Goal: Check status: Check status

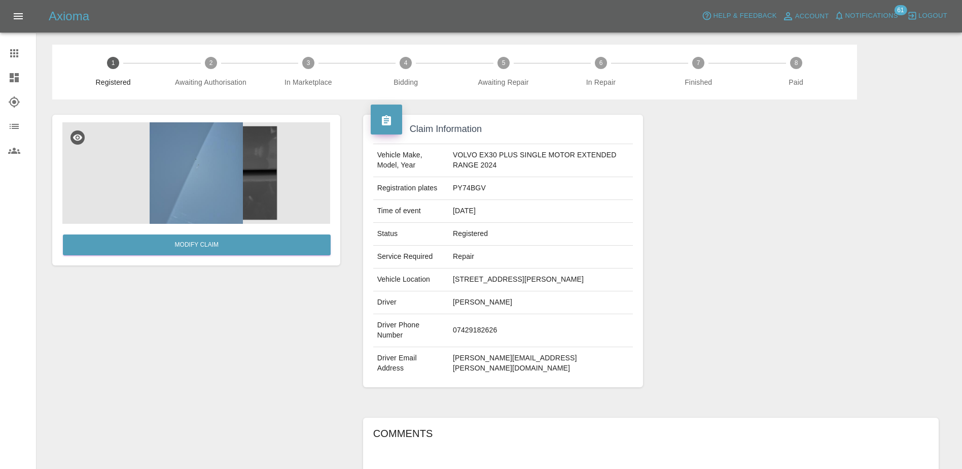
click at [18, 54] on icon at bounding box center [14, 53] width 8 height 8
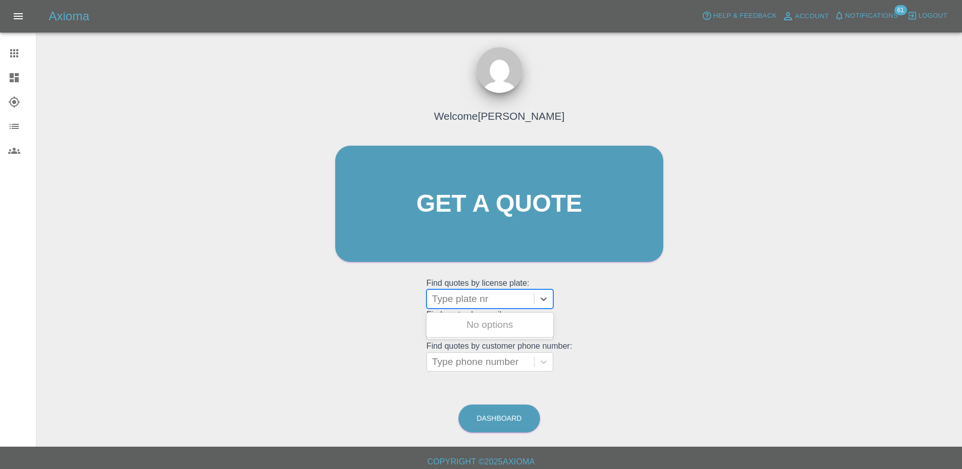
click at [494, 302] on div at bounding box center [480, 299] width 97 height 14
paste input "DT25CVV"
type input "DT25CVV"
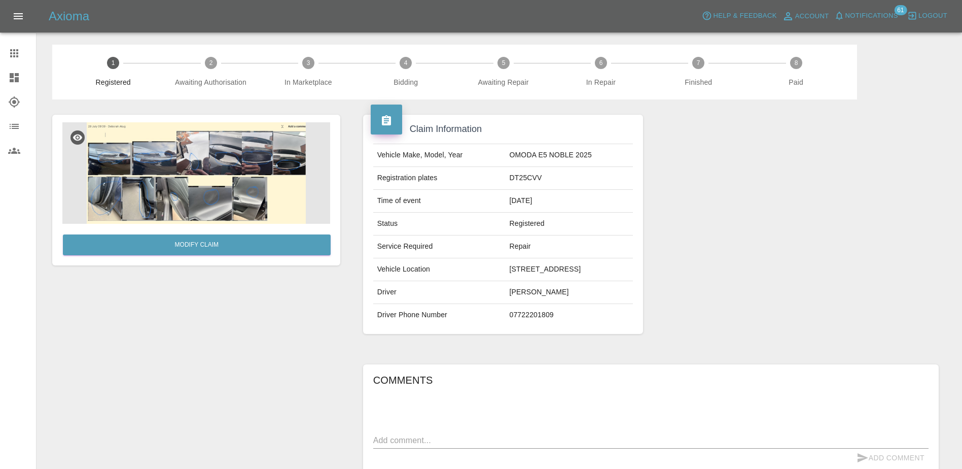
click at [204, 180] on img at bounding box center [196, 172] width 268 height 101
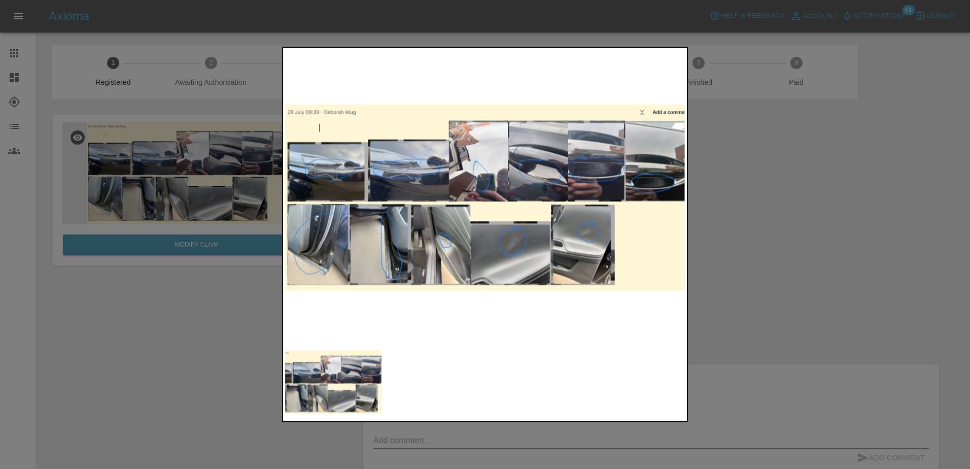
click at [804, 282] on div at bounding box center [485, 234] width 970 height 469
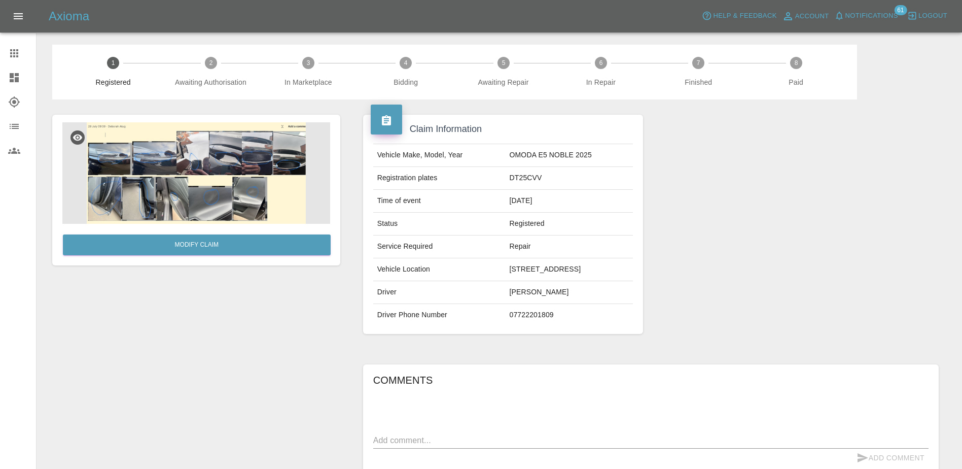
click at [22, 53] on div at bounding box center [22, 53] width 28 height 12
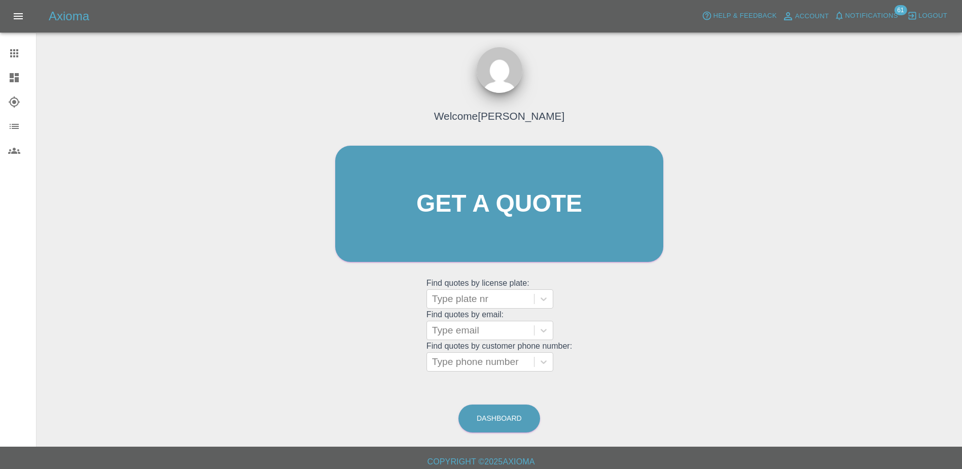
click at [487, 284] on grid "Find quotes by license plate: Type plate nr" at bounding box center [500, 294] width 146 height 30
click at [487, 299] on div at bounding box center [480, 299] width 97 height 14
paste input "HV25FDE"
type input "HV25FDE"
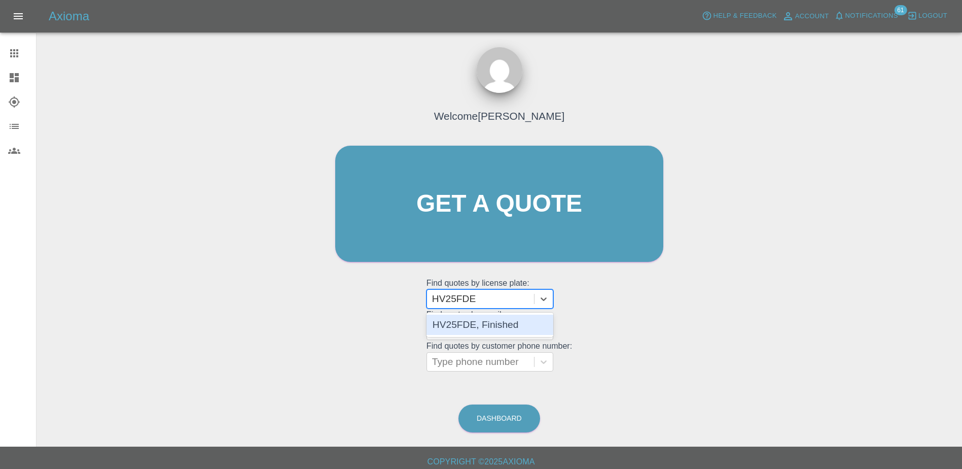
click at [483, 324] on div "HV25FDE, Finished" at bounding box center [490, 325] width 127 height 20
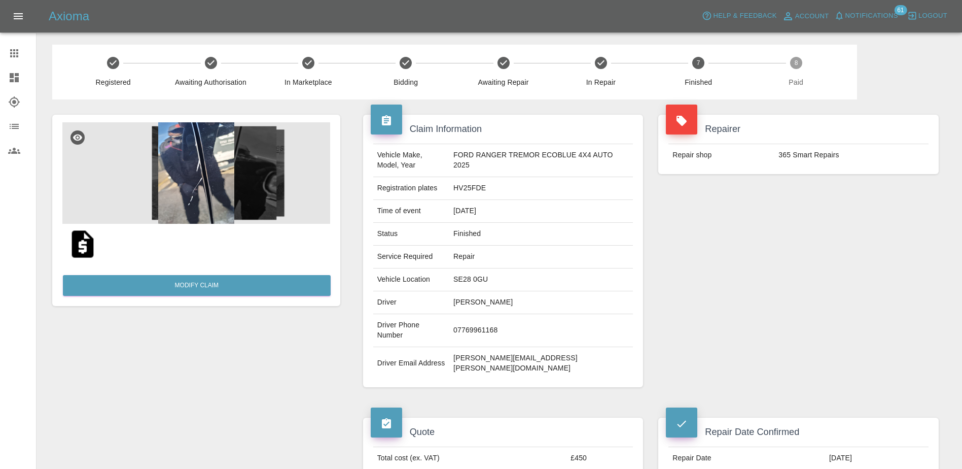
click at [484, 189] on td "HV25FDE" at bounding box center [541, 188] width 184 height 23
copy td "HV25FDE"
drag, startPoint x: 19, startPoint y: 54, endPoint x: 28, endPoint y: 57, distance: 9.3
click at [19, 54] on icon at bounding box center [14, 53] width 12 height 12
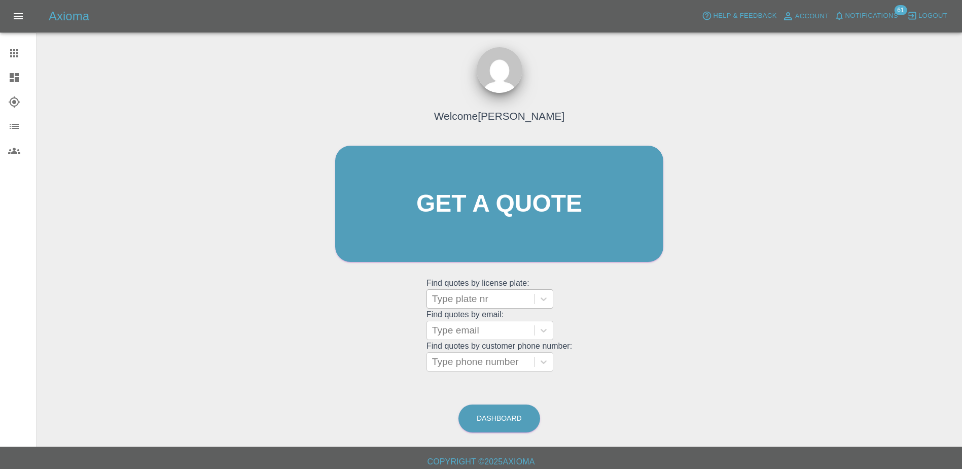
click at [477, 298] on div at bounding box center [480, 299] width 97 height 14
paste input "DY75GHF"
type input "DY75GHF"
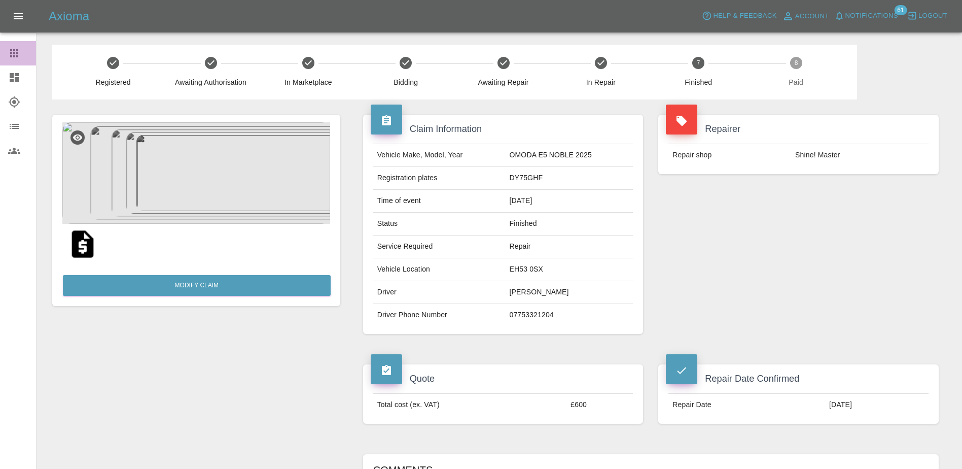
click at [7, 54] on link "Claims" at bounding box center [18, 53] width 36 height 24
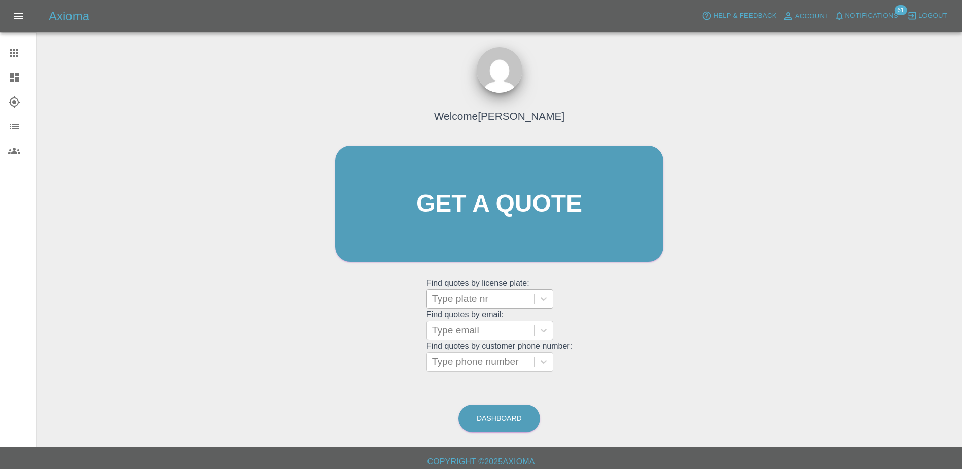
click at [461, 295] on div at bounding box center [480, 299] width 97 height 14
paste input "DL25TDU"
type input "DL25TDU"
click at [480, 304] on div at bounding box center [480, 299] width 97 height 14
paste input "DY25OCZ"
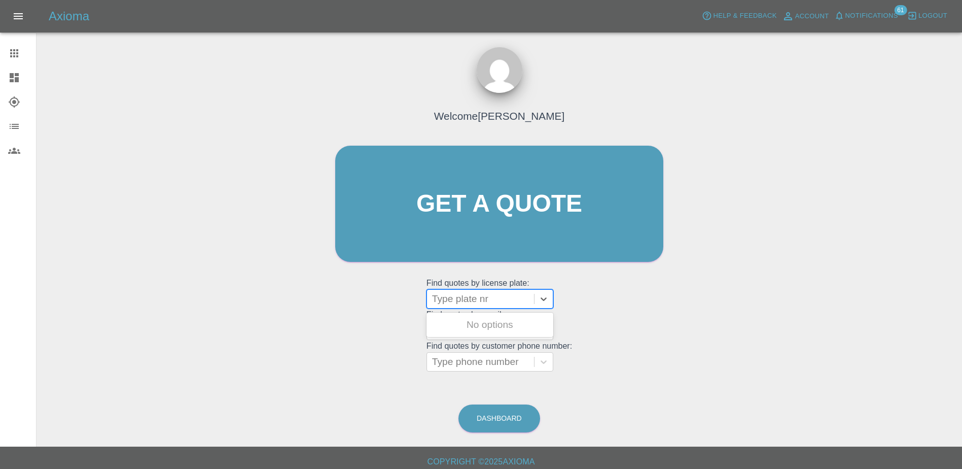
type input "DY25OCZ"
click at [506, 319] on div "DY25OCZ, Finished" at bounding box center [490, 325] width 127 height 20
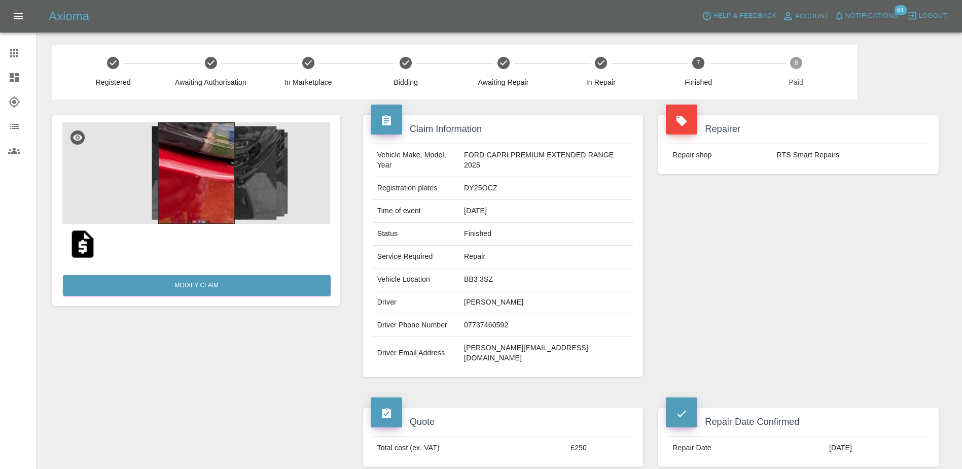
click at [11, 42] on link "Claims" at bounding box center [18, 53] width 36 height 24
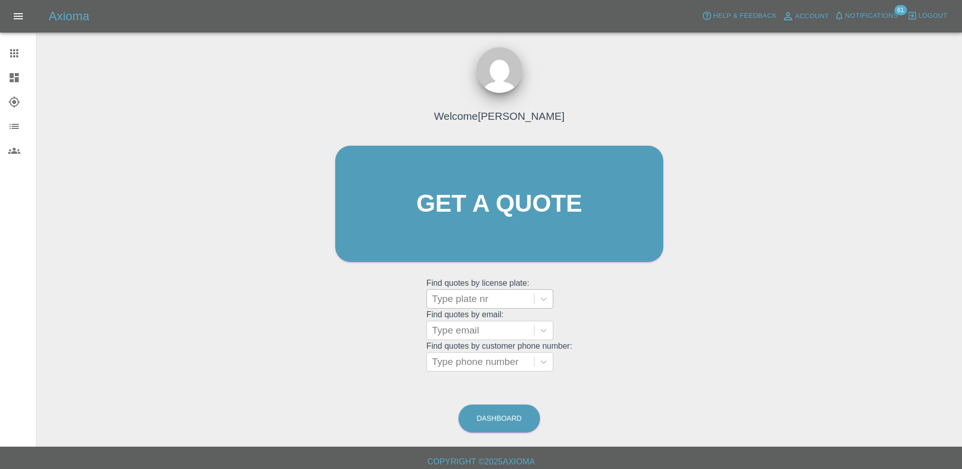
click at [474, 291] on div "Type plate nr" at bounding box center [480, 299] width 107 height 18
paste input "GJ72OEN"
type input "GJ72OEN"
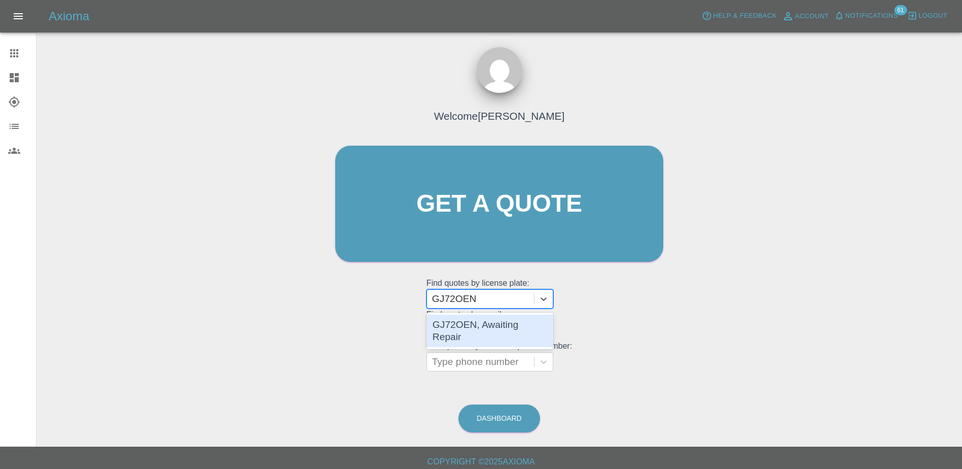
click at [490, 321] on div "GJ72OEN, Awaiting Repair" at bounding box center [490, 331] width 127 height 32
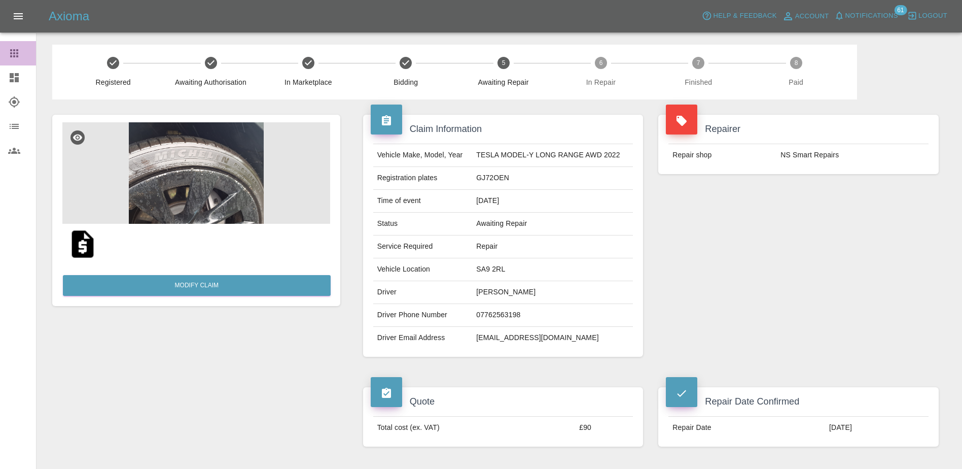
drag, startPoint x: 13, startPoint y: 47, endPoint x: 23, endPoint y: 51, distance: 10.9
click at [13, 47] on icon at bounding box center [14, 53] width 12 height 12
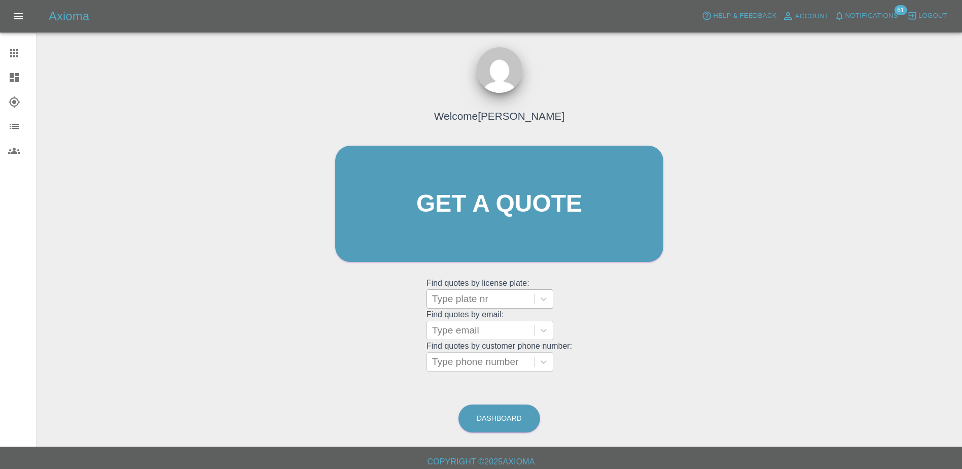
click at [475, 296] on div at bounding box center [480, 299] width 97 height 14
paste input "DT25WXB"
type input "DT25WXB"
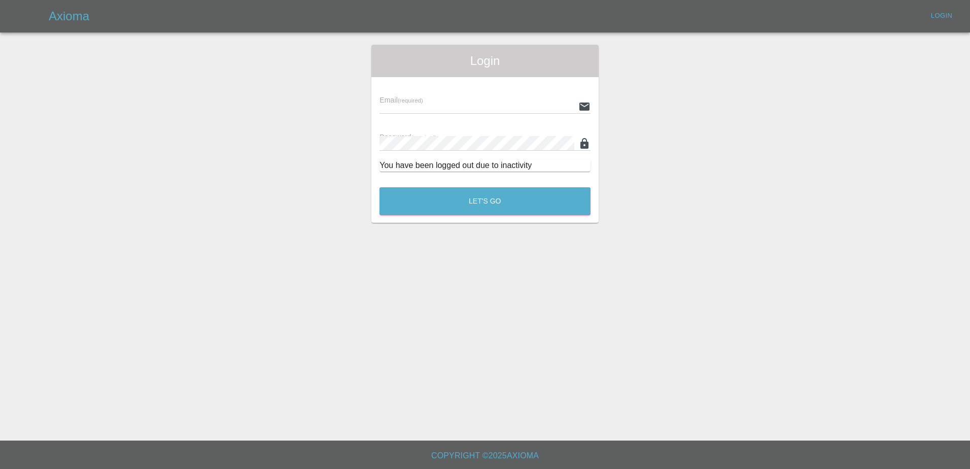
type input "[PERSON_NAME][EMAIL_ADDRESS][PERSON_NAME][DOMAIN_NAME]"
click at [486, 200] on button "Let's Go" at bounding box center [484, 201] width 211 height 28
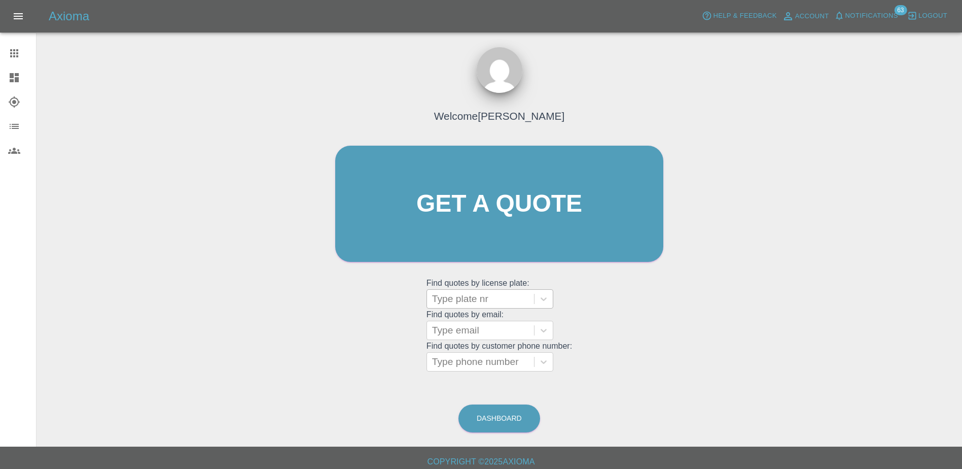
click at [464, 295] on div at bounding box center [480, 299] width 97 height 14
paste input "DT25WXB"
type input "DT25WXB"
click at [479, 326] on div "DT25WXB, Finished" at bounding box center [490, 325] width 127 height 20
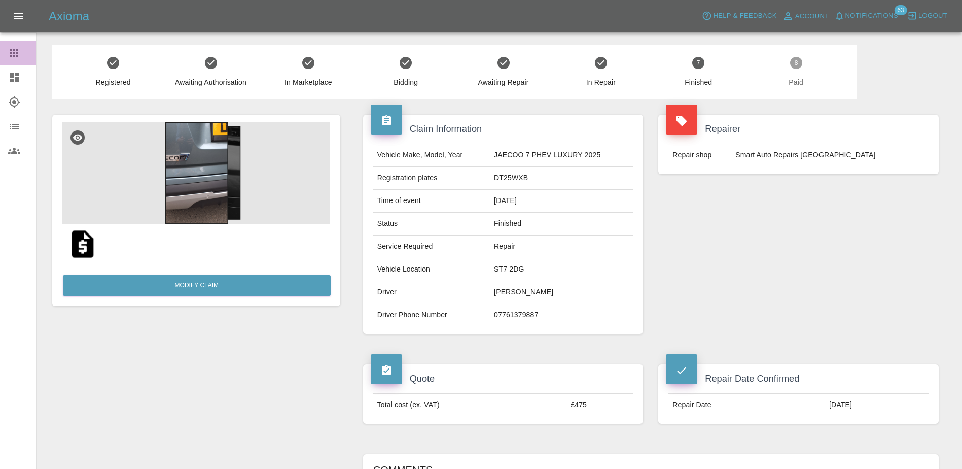
click at [16, 58] on icon at bounding box center [14, 53] width 12 height 12
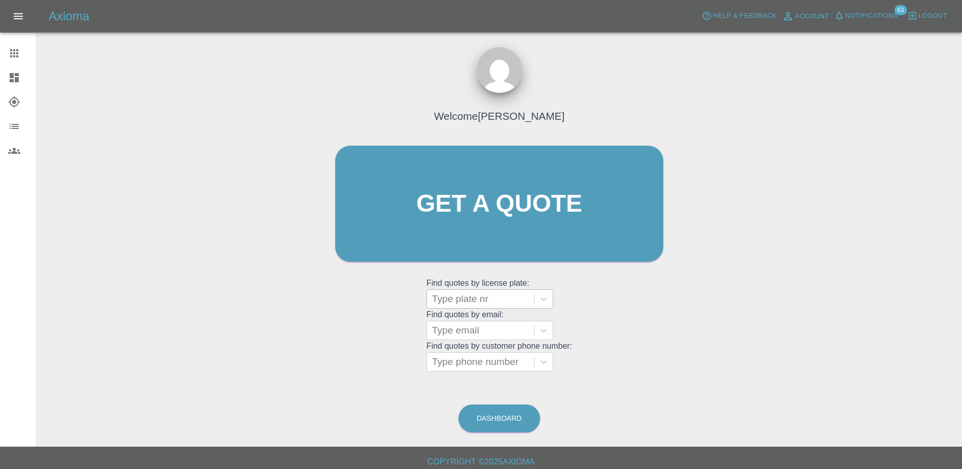
click at [452, 296] on div at bounding box center [480, 299] width 97 height 14
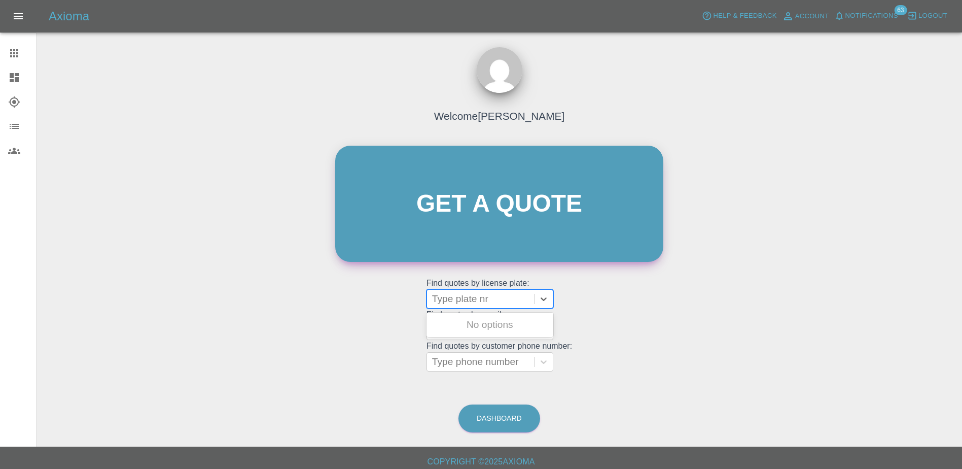
paste input "DY75FXK"
type input "DY75FXK"
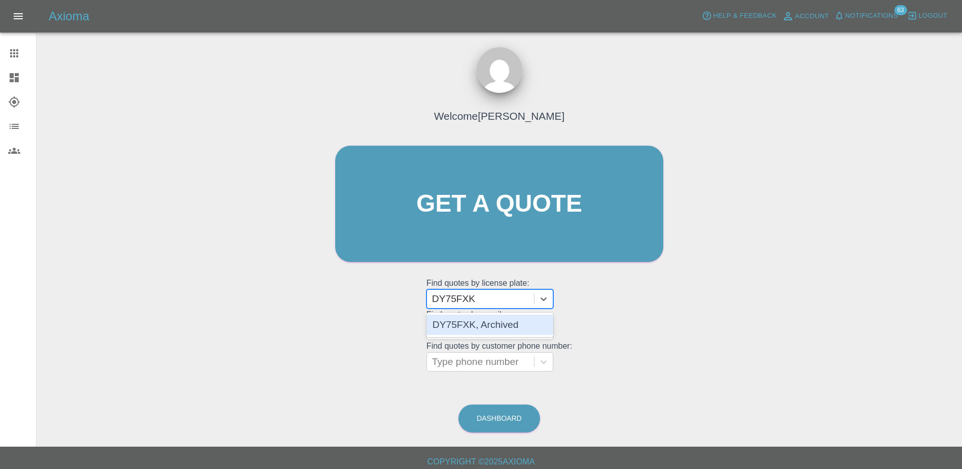
click at [488, 320] on div "DY75FXK, Archived" at bounding box center [490, 325] width 127 height 20
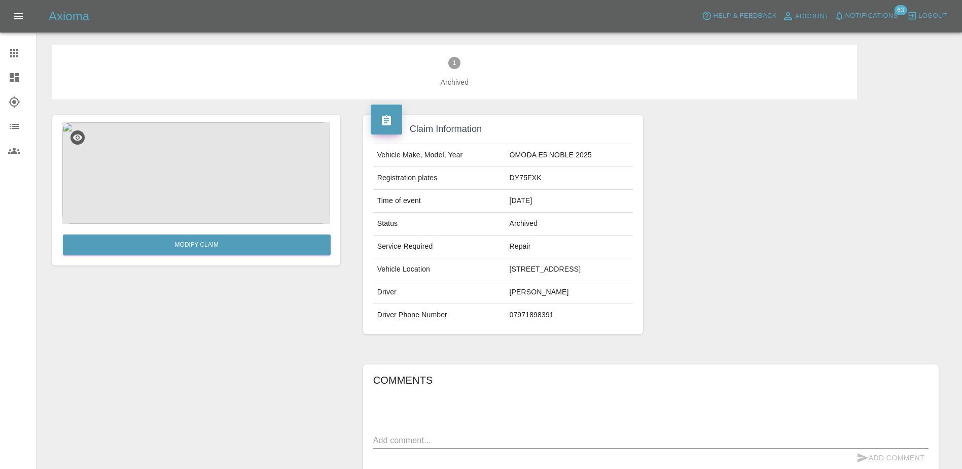
drag, startPoint x: 9, startPoint y: 40, endPoint x: 4, endPoint y: 51, distance: 12.5
click at [9, 40] on nav "Claims Dashboard Explorer Organization Users" at bounding box center [18, 102] width 36 height 130
click at [4, 51] on link "Claims" at bounding box center [18, 53] width 36 height 24
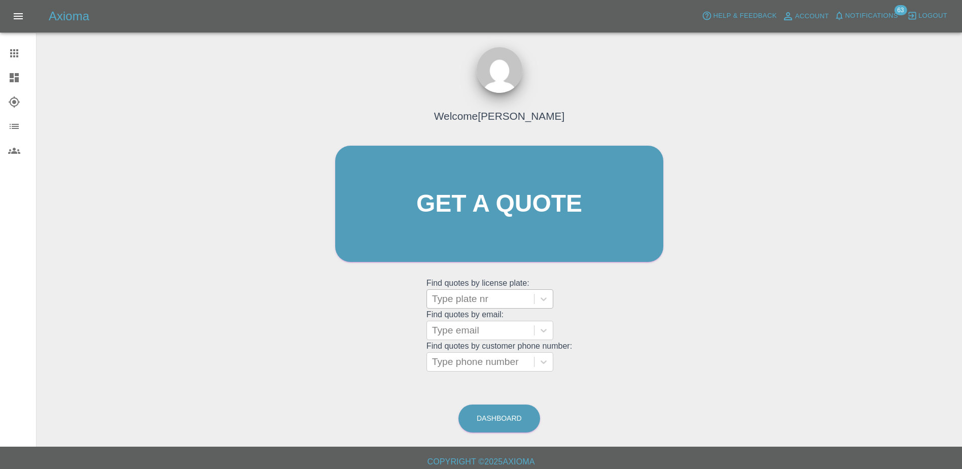
click at [492, 296] on div at bounding box center [480, 299] width 97 height 14
click at [505, 301] on div at bounding box center [480, 299] width 97 height 14
paste input "DY25OCZ"
type input "DY25OCZ"
click at [466, 335] on div "DY25OCZ, Finished" at bounding box center [490, 325] width 127 height 24
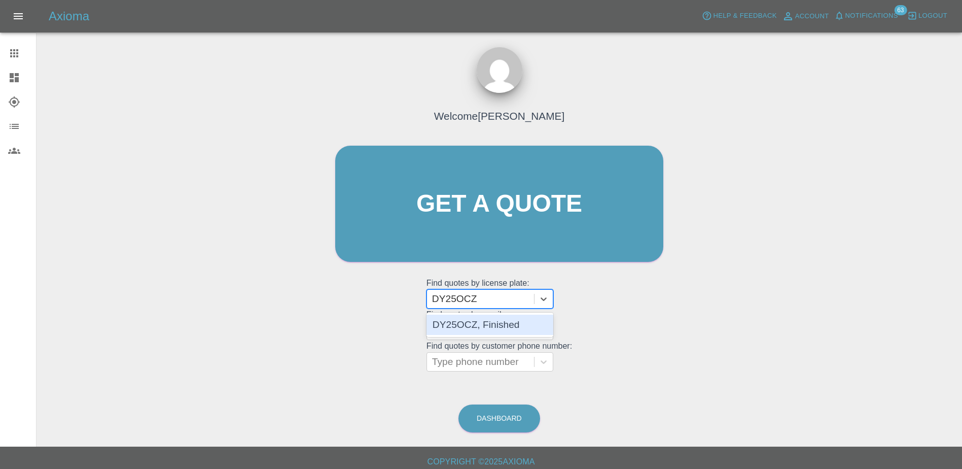
click at [475, 332] on div "DY25OCZ, Finished" at bounding box center [490, 325] width 127 height 20
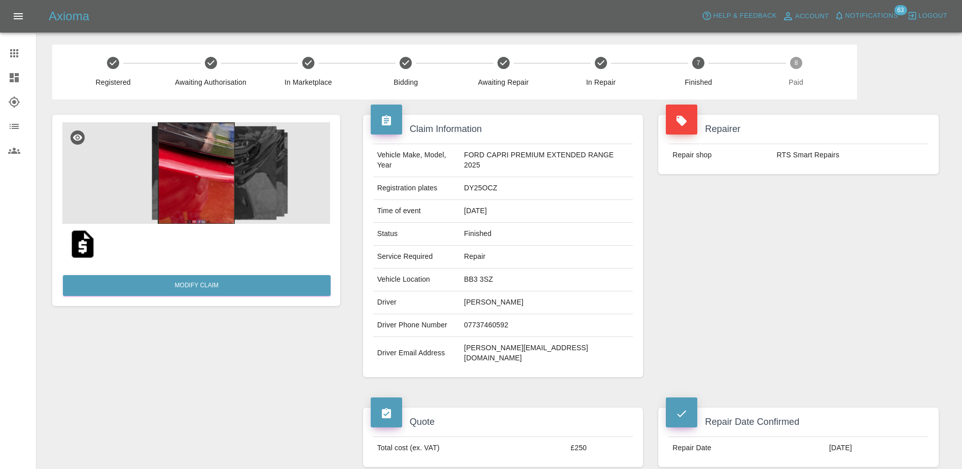
drag, startPoint x: 14, startPoint y: 60, endPoint x: 22, endPoint y: 60, distance: 8.1
click at [14, 60] on link "Claims" at bounding box center [18, 53] width 36 height 24
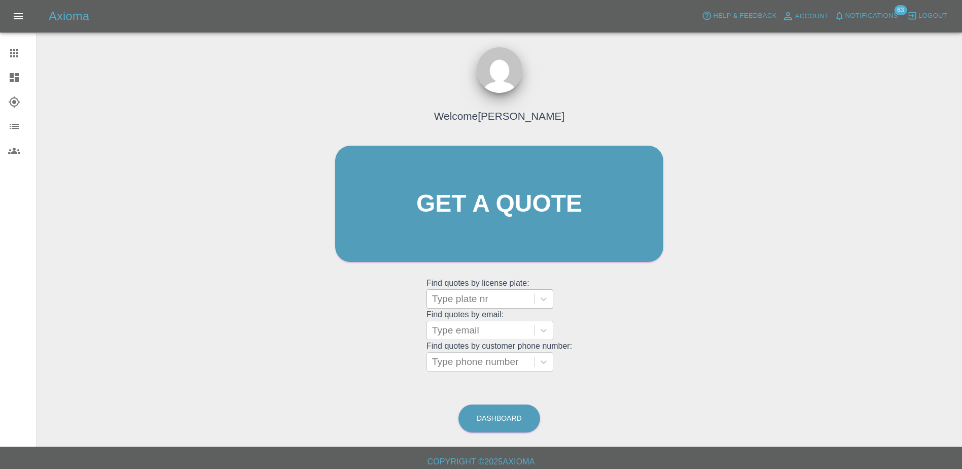
click at [513, 305] on div at bounding box center [480, 299] width 97 height 14
paste input "DY75GHZ"
type input "DY75GHZ"
click at [512, 322] on div "DY75GHZ, Bidding" at bounding box center [490, 325] width 127 height 20
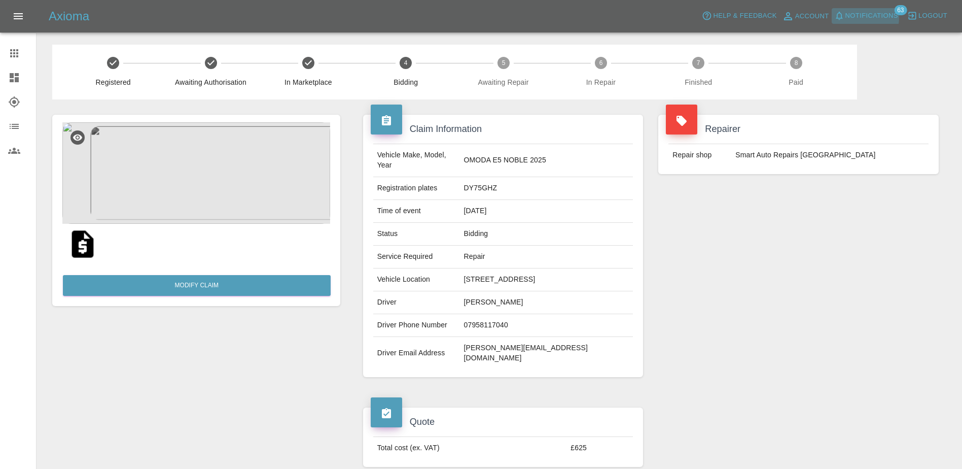
click at [868, 18] on span "Notifications" at bounding box center [872, 16] width 53 height 12
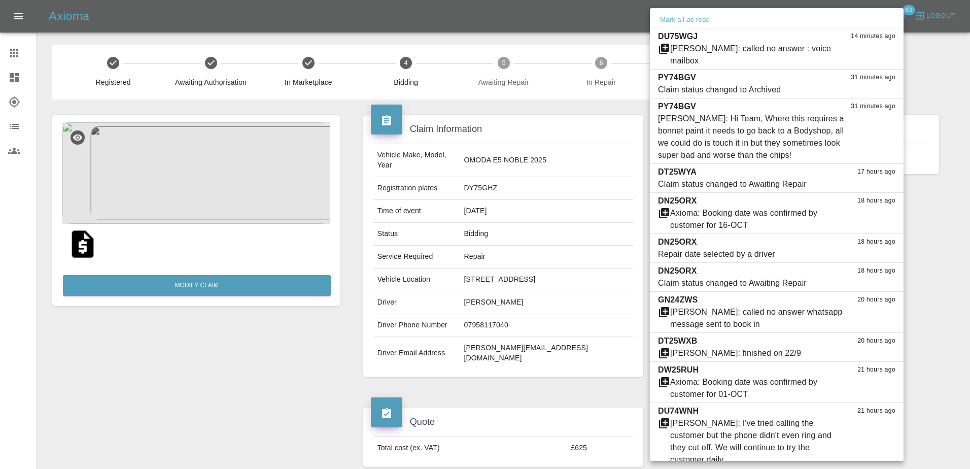
click at [949, 207] on div at bounding box center [485, 234] width 970 height 469
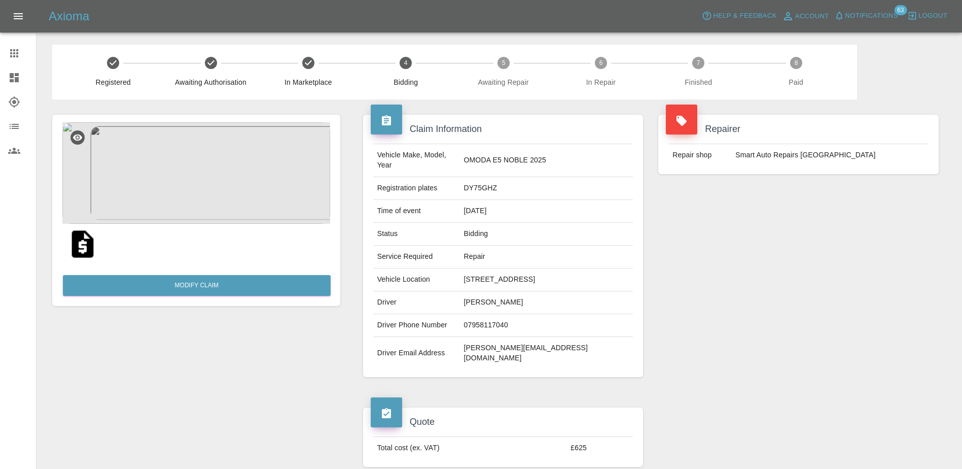
click at [20, 56] on icon at bounding box center [14, 53] width 12 height 12
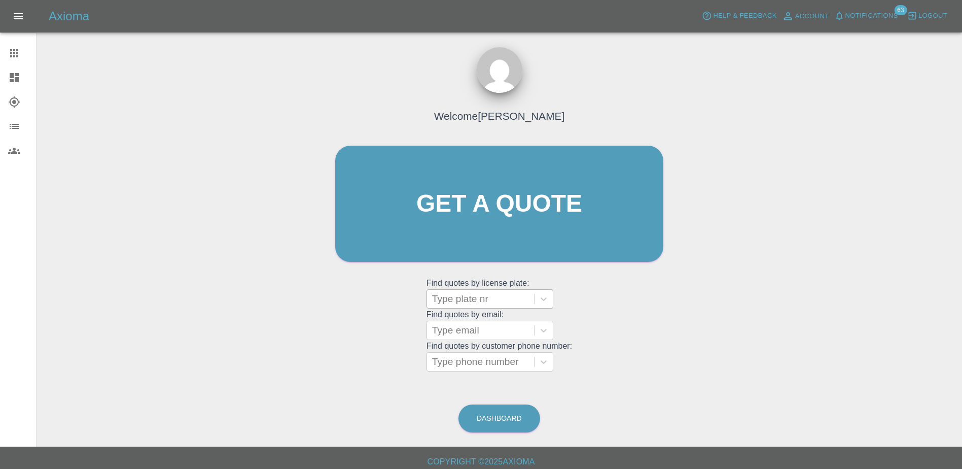
click at [448, 299] on div at bounding box center [480, 299] width 97 height 14
paste input "DY75FXK"
type input "DY75FXK"
click at [475, 324] on div "DY75FXK, Archived" at bounding box center [490, 325] width 127 height 20
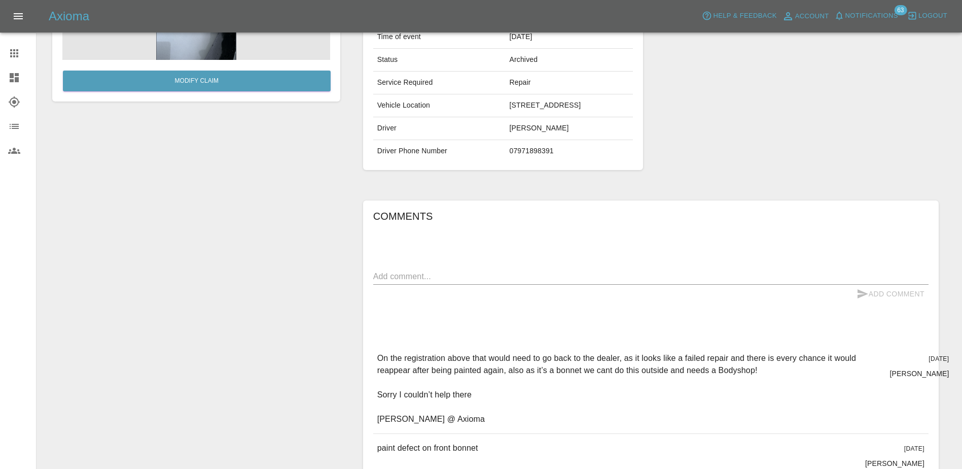
scroll to position [51, 0]
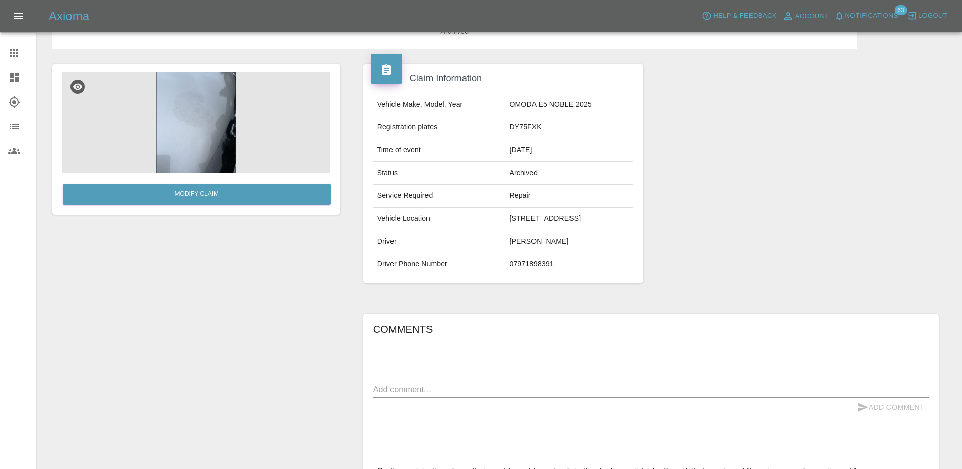
click at [18, 53] on icon at bounding box center [14, 53] width 8 height 8
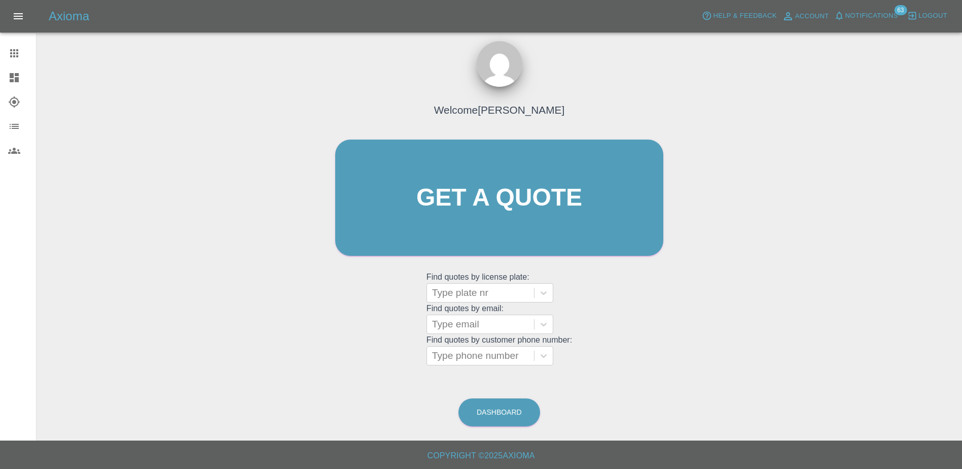
scroll to position [6, 0]
